Goal: Transaction & Acquisition: Purchase product/service

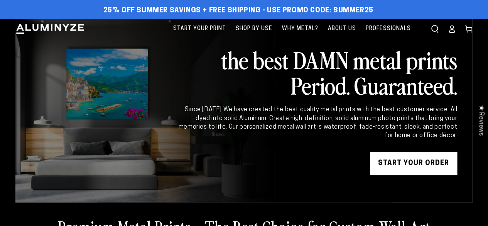
click at [450, 31] on icon at bounding box center [452, 29] width 8 height 8
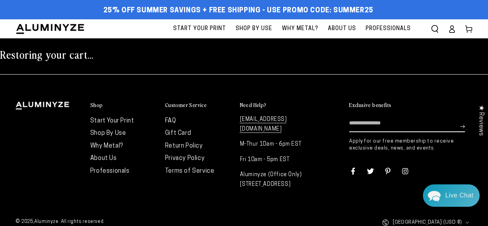
click at [448, 30] on icon at bounding box center [452, 29] width 8 height 8
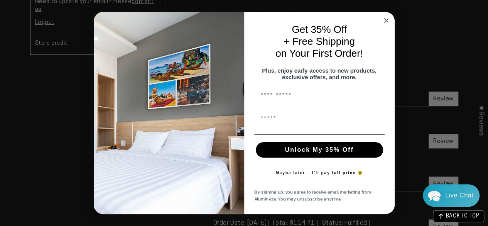
click at [384, 20] on circle "Close dialog" at bounding box center [386, 20] width 9 height 9
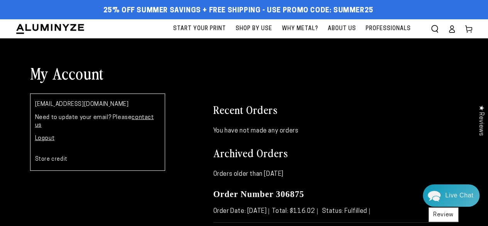
click at [449, 33] on icon at bounding box center [452, 29] width 8 height 8
click at [215, 26] on span "Start Your Print" at bounding box center [199, 29] width 53 height 10
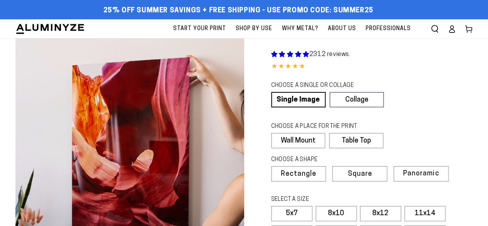
select select "**********"
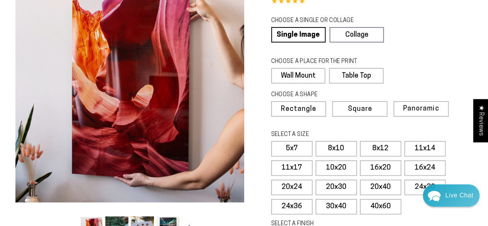
scroll to position [77, 0]
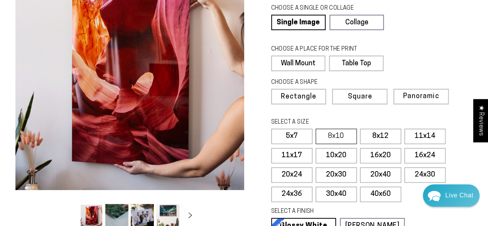
click at [344, 130] on label "8x10" at bounding box center [336, 135] width 41 height 15
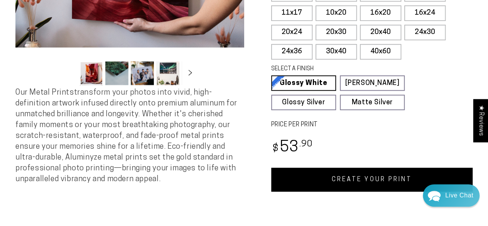
scroll to position [270, 0]
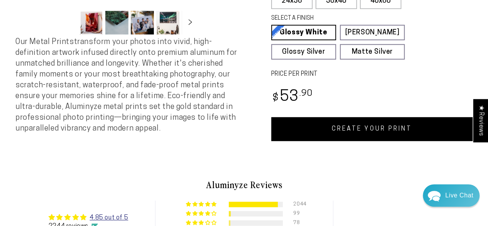
click at [366, 128] on link "CREATE YOUR PRINT" at bounding box center [372, 129] width 202 height 24
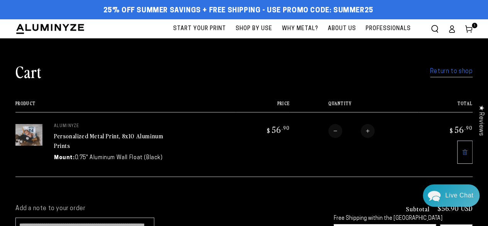
click at [436, 74] on link "Return to shop" at bounding box center [451, 71] width 42 height 11
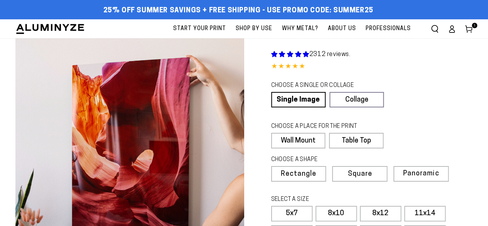
select select "**********"
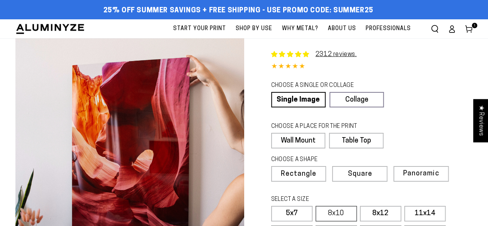
click at [335, 207] on label "8x10" at bounding box center [336, 213] width 41 height 15
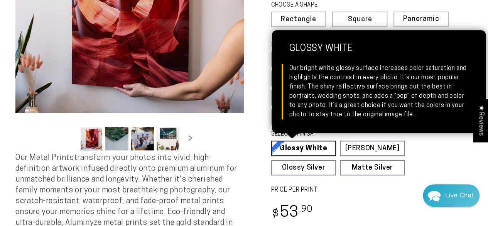
click at [324, 147] on link "Glossy White Glossy White Our bright white glossy surface increases color satur…" at bounding box center [303, 147] width 65 height 15
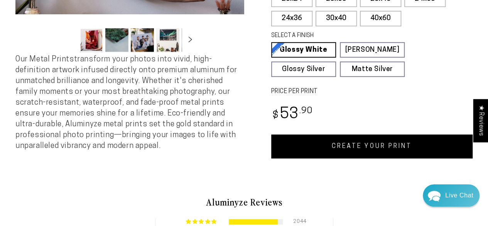
scroll to position [270, 0]
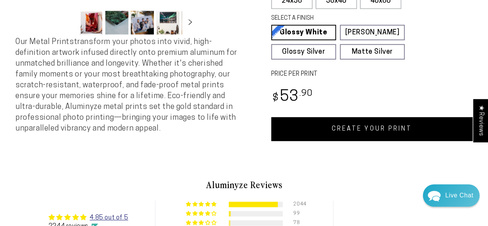
click at [363, 129] on link "CREATE YOUR PRINT" at bounding box center [372, 129] width 202 height 24
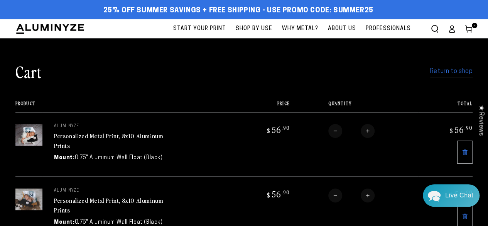
click at [447, 73] on link "Return to shop" at bounding box center [451, 71] width 42 height 11
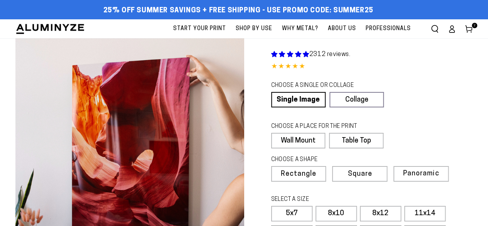
select select "**********"
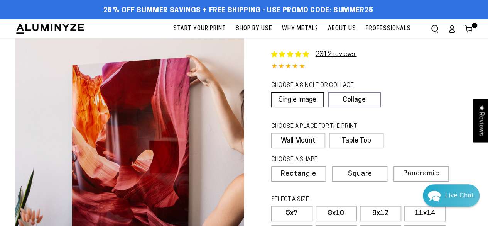
click at [316, 95] on link "Single Image" at bounding box center [297, 99] width 53 height 15
click at [308, 135] on label "Wall Mount" at bounding box center [298, 140] width 54 height 15
click at [301, 171] on span "Rectangle" at bounding box center [298, 174] width 34 height 7
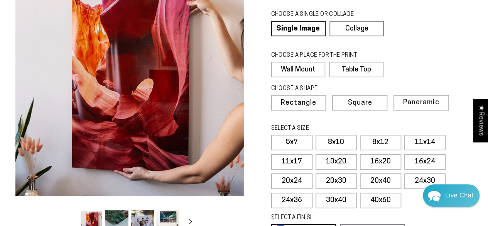
scroll to position [77, 0]
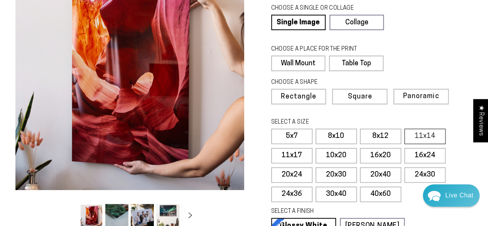
click at [413, 138] on label "11x14" at bounding box center [424, 135] width 41 height 15
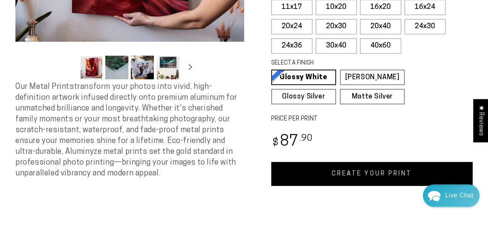
scroll to position [270, 0]
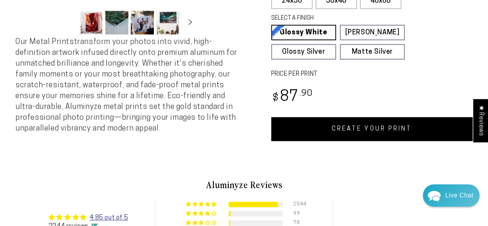
click at [392, 131] on link "CREATE YOUR PRINT" at bounding box center [372, 129] width 202 height 24
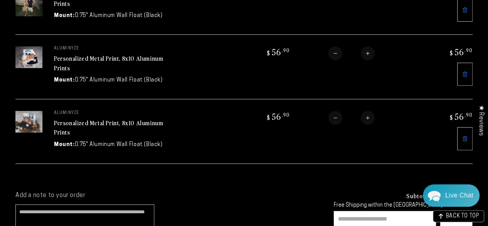
scroll to position [193, 0]
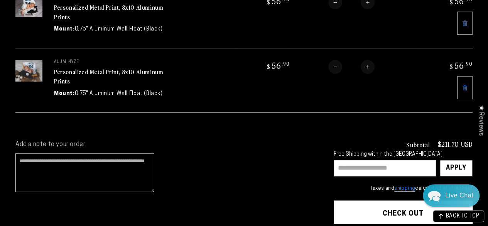
click at [384, 163] on input "text" at bounding box center [385, 168] width 102 height 16
type input "*******"
click at [462, 160] on div "Apply" at bounding box center [456, 167] width 20 height 15
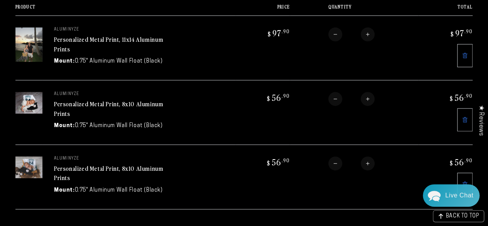
scroll to position [77, 0]
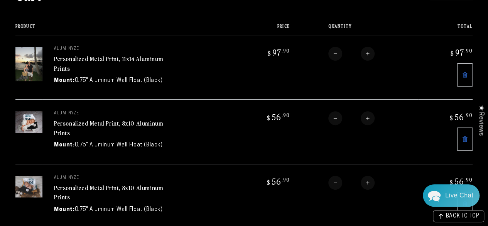
click at [30, 57] on img at bounding box center [28, 64] width 27 height 34
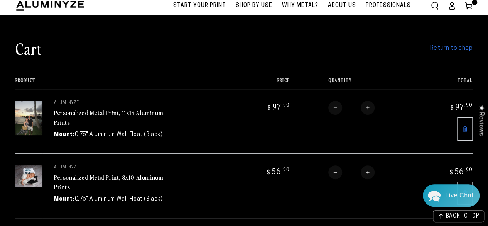
scroll to position [0, 0]
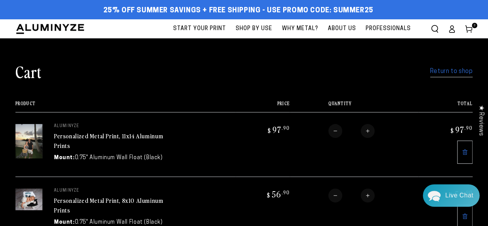
click at [441, 71] on link "Return to shop" at bounding box center [451, 71] width 42 height 11
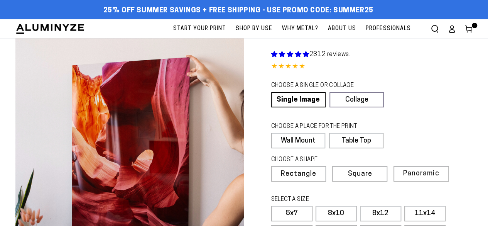
select select "**********"
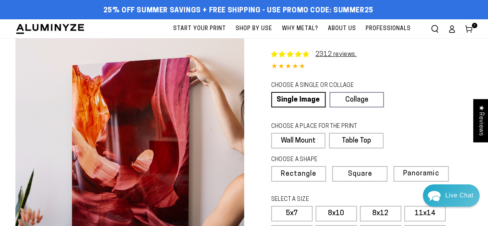
click at [470, 30] on use at bounding box center [468, 28] width 7 height 7
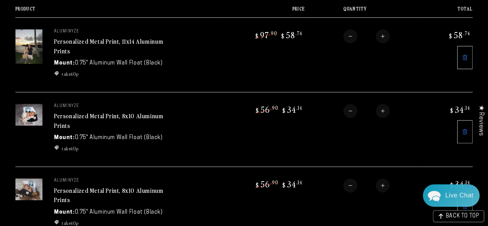
scroll to position [77, 0]
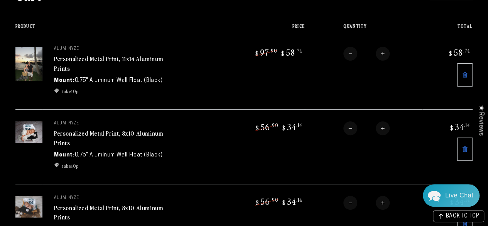
click at [78, 59] on link "Personalized Metal Print, 11x14 Aluminum Prints" at bounding box center [108, 63] width 109 height 19
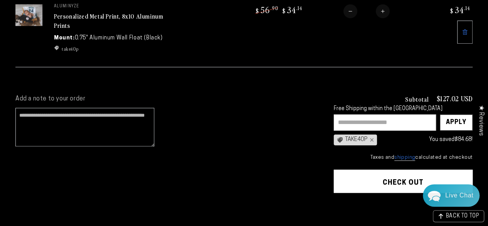
scroll to position [270, 0]
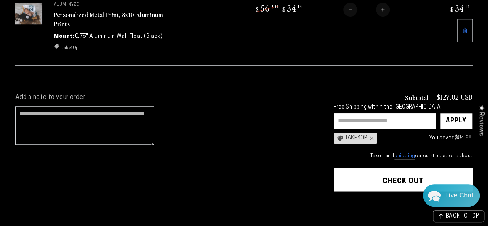
click at [380, 176] on button "Check out" at bounding box center [403, 179] width 139 height 23
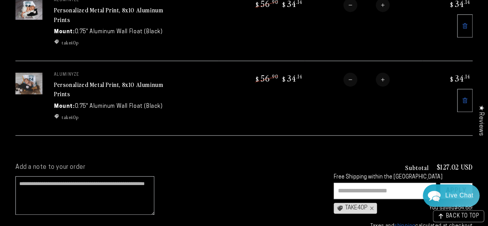
click at [127, 10] on link "Personalized Metal Print, 8x10 Aluminum Prints" at bounding box center [108, 14] width 109 height 19
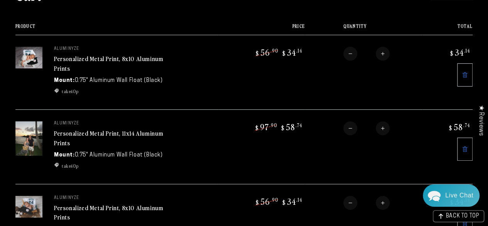
scroll to position [116, 0]
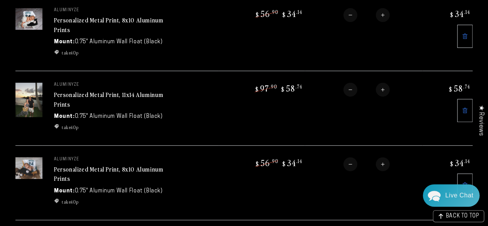
click at [116, 164] on link "Personalized Metal Print, 8x10 Aluminum Prints" at bounding box center [108, 173] width 109 height 19
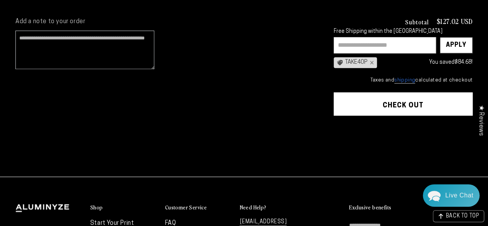
scroll to position [347, 0]
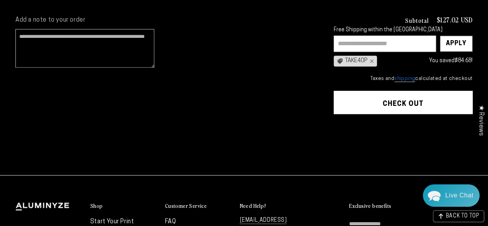
click at [412, 102] on button "Check out" at bounding box center [403, 102] width 139 height 23
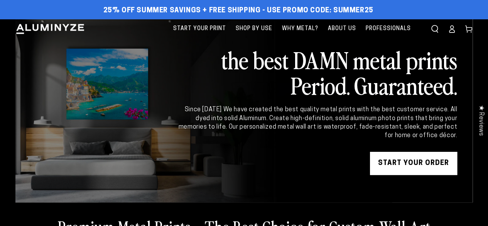
click at [455, 29] on icon at bounding box center [452, 29] width 8 height 8
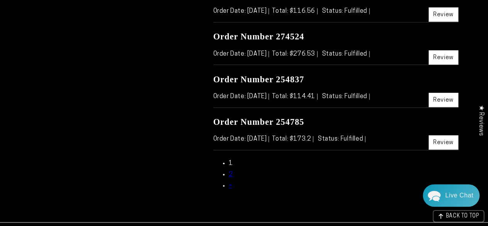
scroll to position [270, 0]
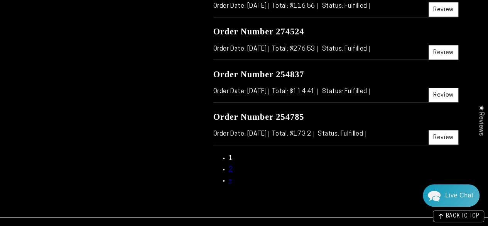
click at [229, 179] on link "»" at bounding box center [230, 180] width 3 height 6
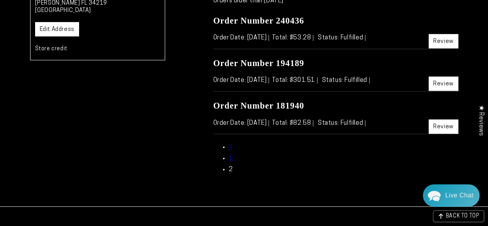
scroll to position [193, 0]
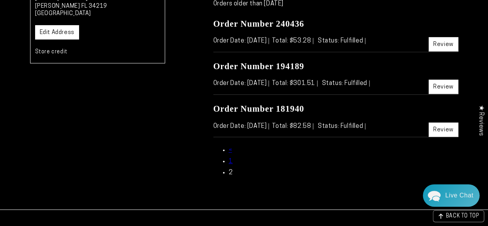
click at [444, 89] on link "Review" at bounding box center [444, 86] width 30 height 14
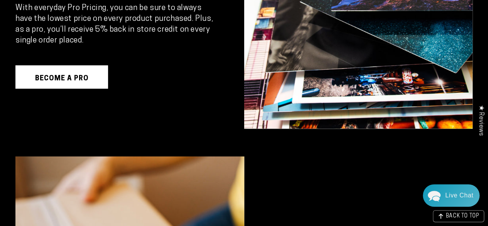
scroll to position [309, 0]
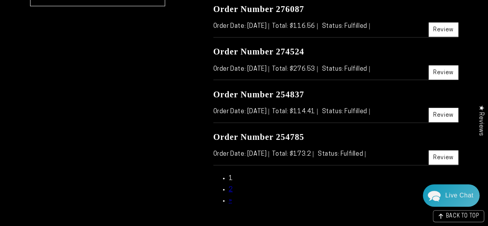
scroll to position [255, 0]
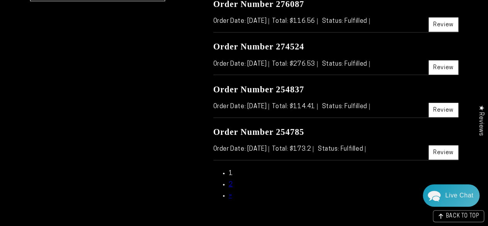
click at [232, 184] on link "2" at bounding box center [231, 184] width 4 height 6
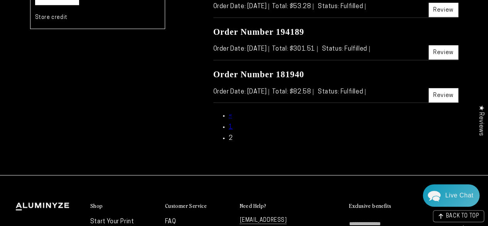
scroll to position [216, 0]
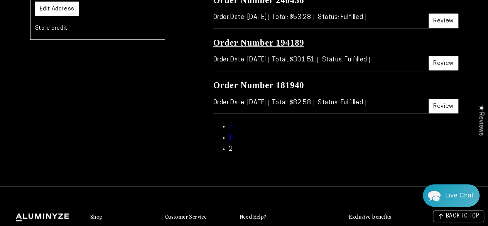
click at [292, 43] on link "Order Number 194189" at bounding box center [258, 43] width 91 height 10
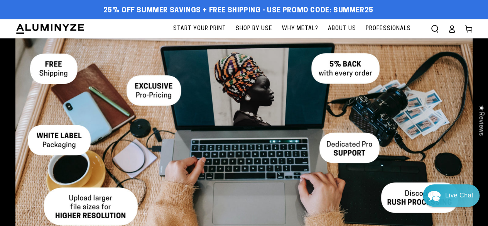
click at [454, 30] on icon at bounding box center [452, 30] width 5 height 3
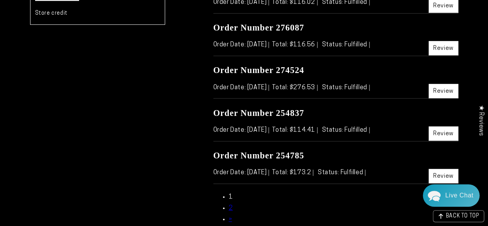
click at [230, 206] on link "2" at bounding box center [231, 208] width 4 height 6
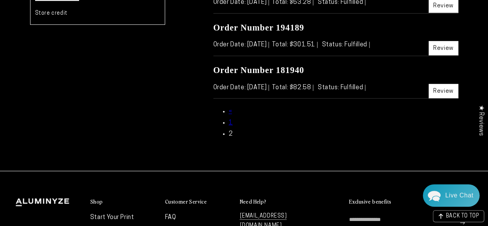
click at [444, 51] on link "Review" at bounding box center [444, 48] width 30 height 14
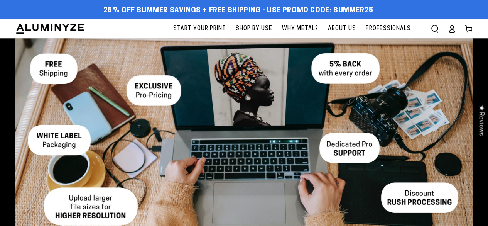
select select "**********"
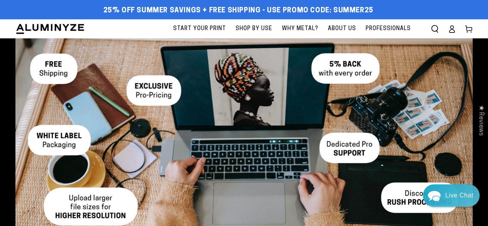
click at [477, 112] on div "★ Reviews" at bounding box center [480, 120] width 15 height 43
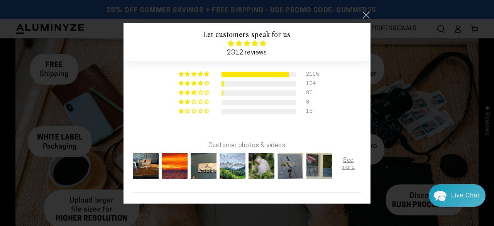
click at [365, 14] on link at bounding box center [365, 14] width 9 height 9
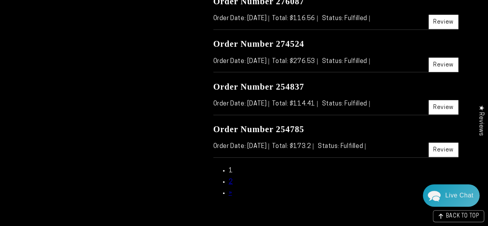
scroll to position [270, 0]
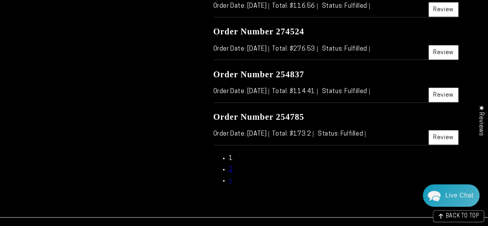
click at [231, 168] on link "2" at bounding box center [231, 169] width 4 height 6
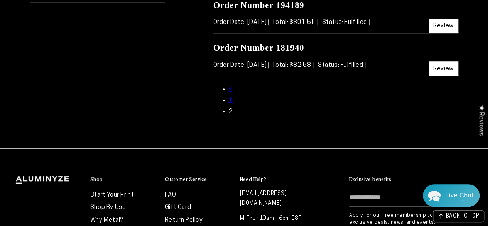
scroll to position [232, 0]
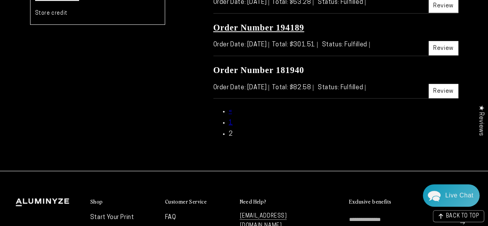
click at [288, 29] on link "Order Number 194189" at bounding box center [258, 28] width 91 height 10
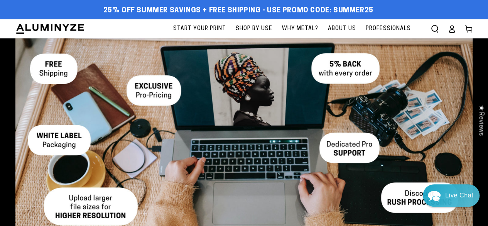
click at [450, 30] on icon at bounding box center [452, 30] width 5 height 3
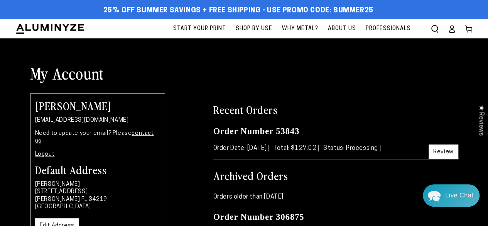
click at [49, 151] on link "Logout" at bounding box center [45, 154] width 20 height 6
